Goal: Download file/media

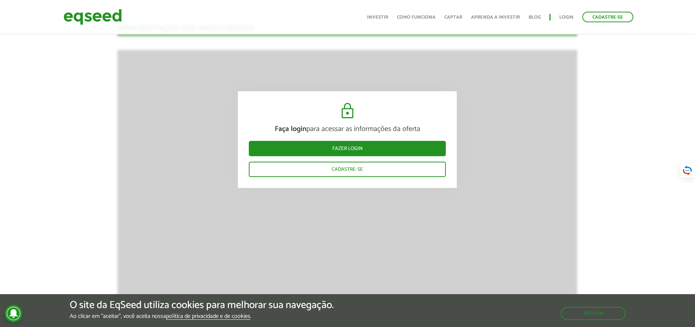
scroll to position [1081, 0]
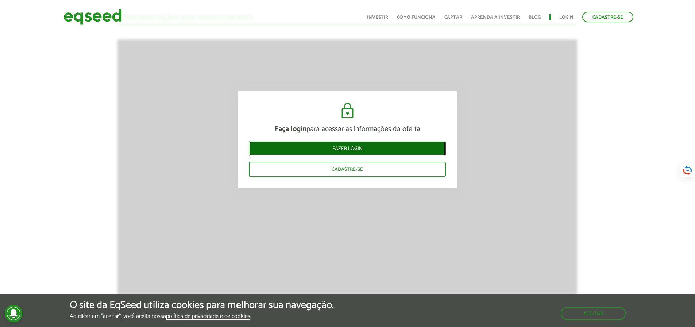
click at [365, 148] on link "Fazer login" at bounding box center [347, 148] width 197 height 15
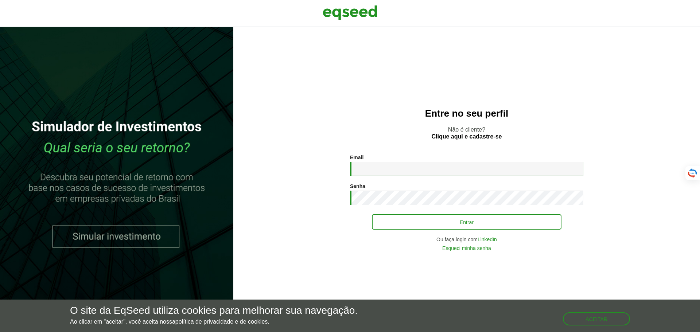
type input "**********"
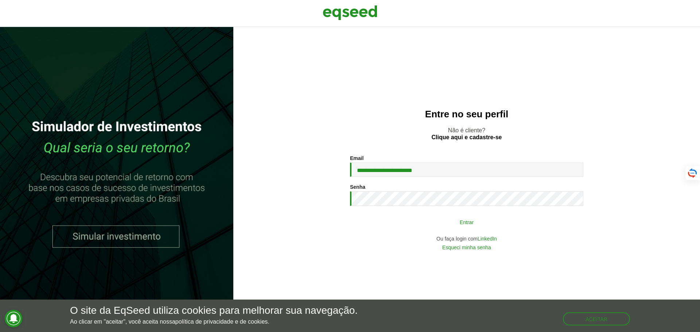
click at [470, 222] on button "Entrar" at bounding box center [467, 222] width 190 height 14
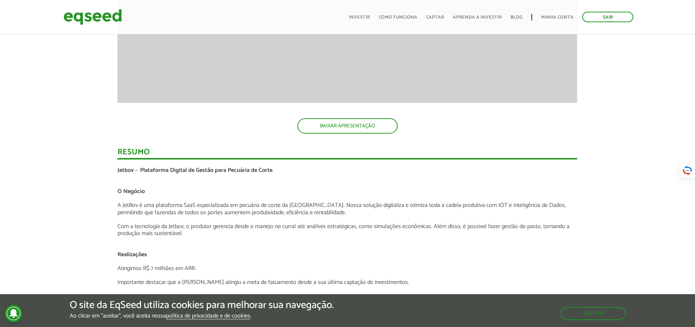
scroll to position [1159, 0]
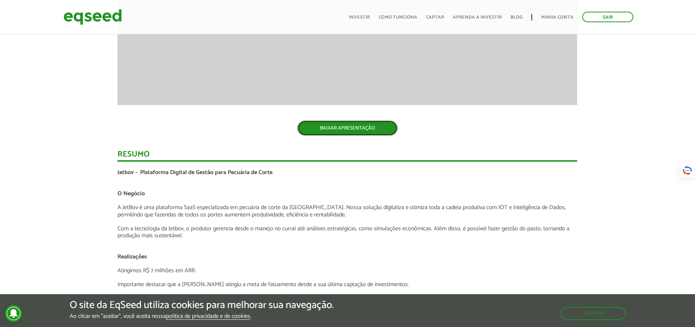
click at [366, 132] on link "BAIXAR APRESENTAÇÃO" at bounding box center [347, 127] width 100 height 15
